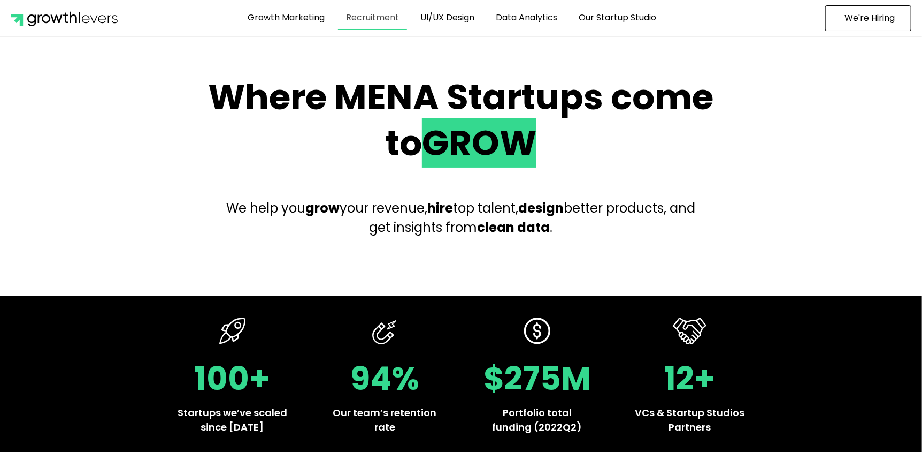
click at [379, 24] on link "Recruitment" at bounding box center [372, 17] width 69 height 25
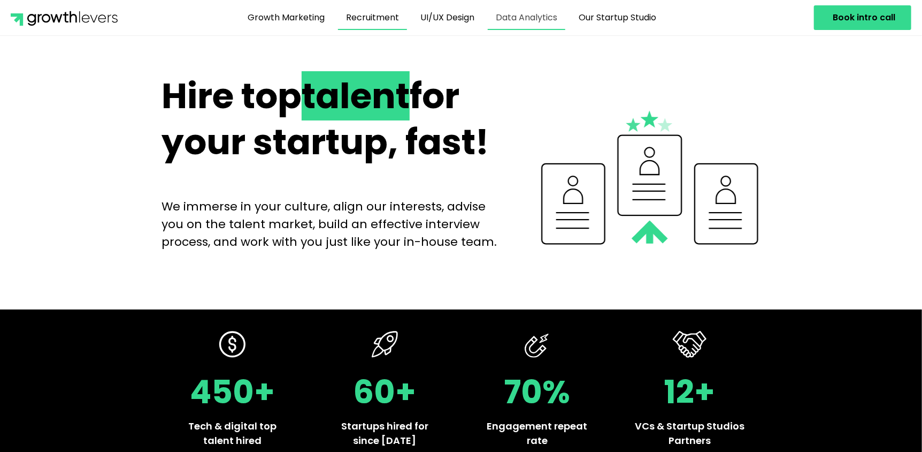
click at [529, 17] on link "Data Analytics" at bounding box center [527, 17] width 78 height 25
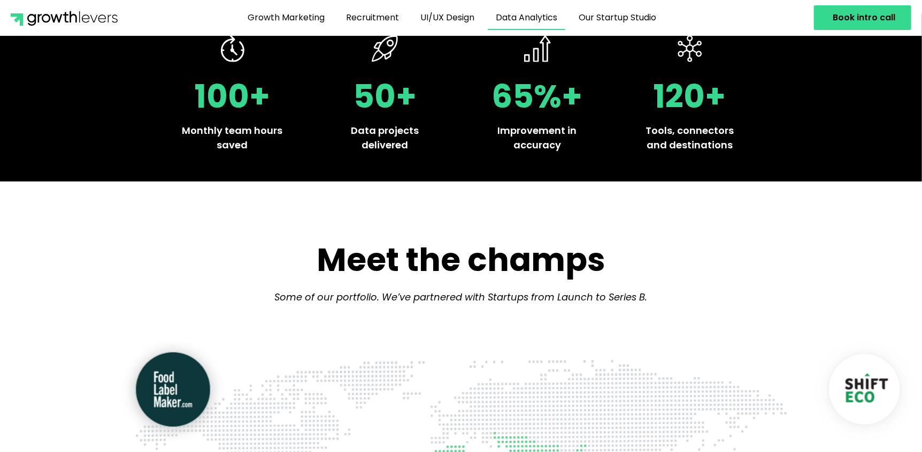
scroll to position [481, 0]
